Goal: Information Seeking & Learning: Learn about a topic

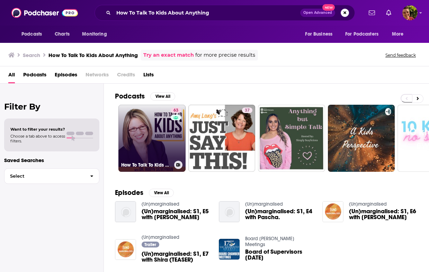
click at [160, 136] on link "63 How To Talk To Kids About Anything" at bounding box center [151, 138] width 67 height 67
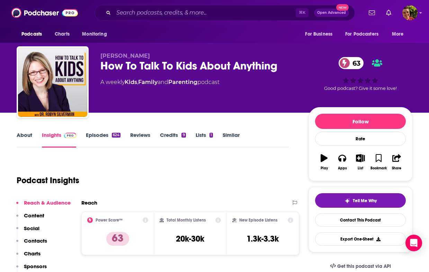
click at [195, 68] on div "How To Talk To Kids About Anything 63" at bounding box center [198, 66] width 197 height 14
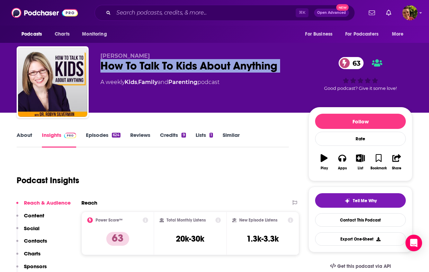
click at [195, 68] on div "How To Talk To Kids About Anything 63" at bounding box center [198, 66] width 197 height 14
copy div "How To Talk To Kids About Anything 63"
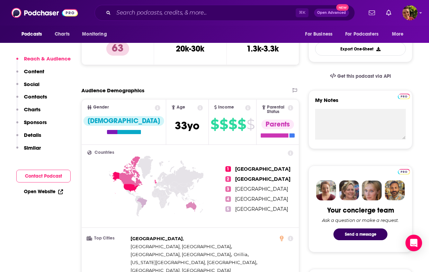
scroll to position [50, 0]
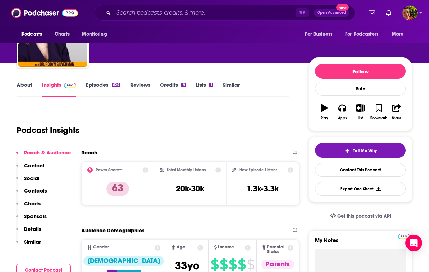
click at [28, 84] on link "About" at bounding box center [25, 90] width 16 height 16
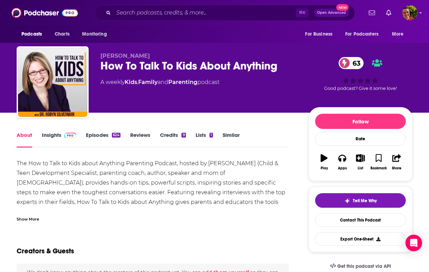
click at [36, 219] on div "Show More" at bounding box center [28, 219] width 23 height 7
